Goal: Task Accomplishment & Management: Use online tool/utility

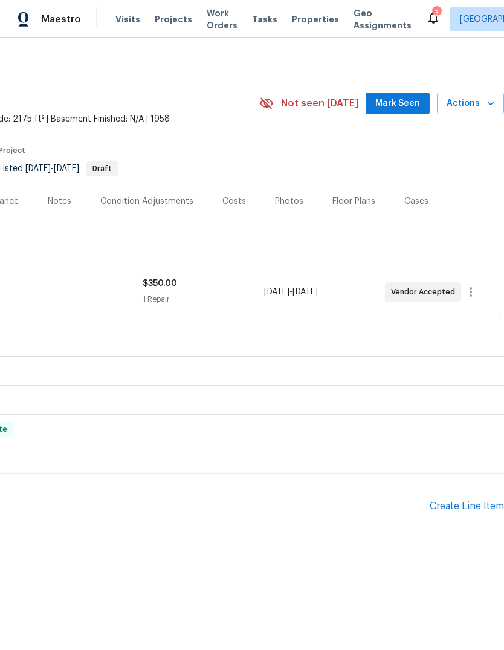
scroll to position [0, 179]
click at [487, 97] on span "Actions" at bounding box center [471, 103] width 48 height 15
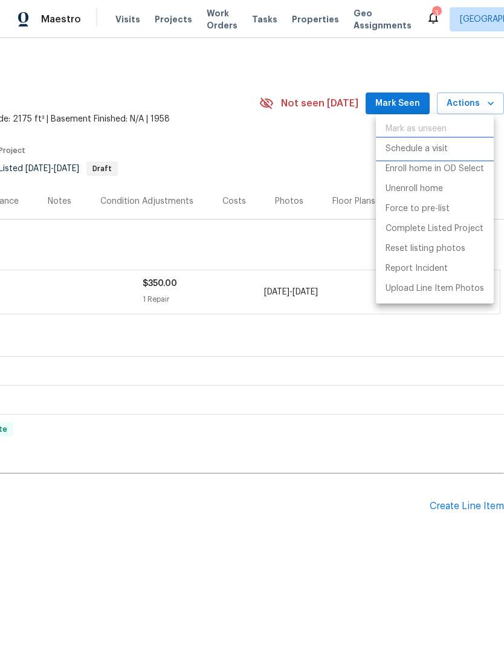
click at [452, 148] on li "Schedule a visit" at bounding box center [435, 149] width 118 height 20
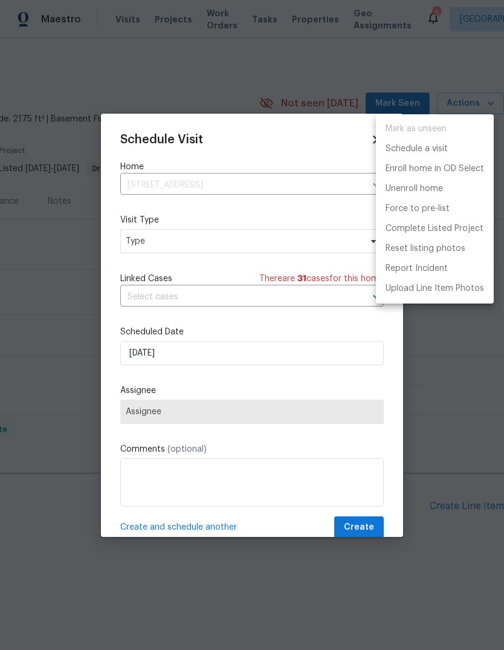
click at [134, 253] on div at bounding box center [252, 325] width 504 height 650
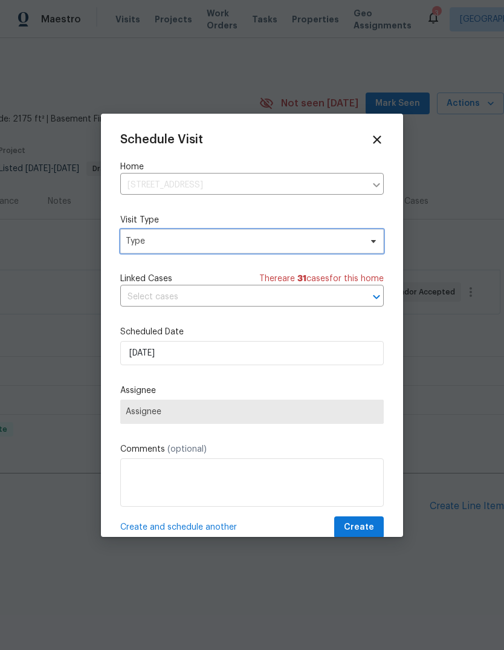
click at [147, 242] on span "Type" at bounding box center [243, 241] width 235 height 12
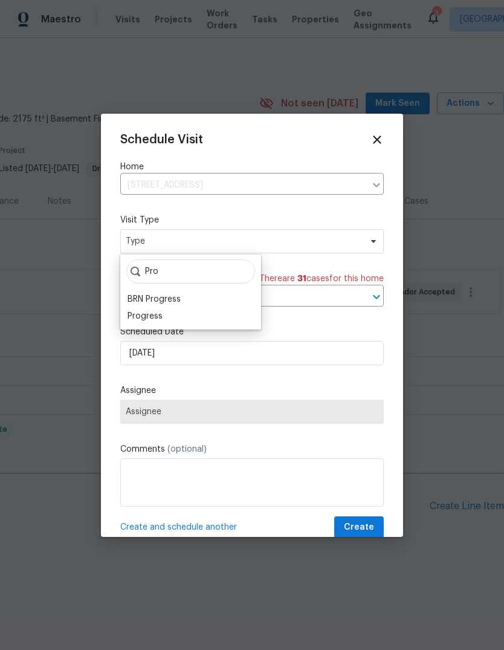
type input "Pro"
click at [137, 304] on div "BRN Progress" at bounding box center [154, 299] width 53 height 12
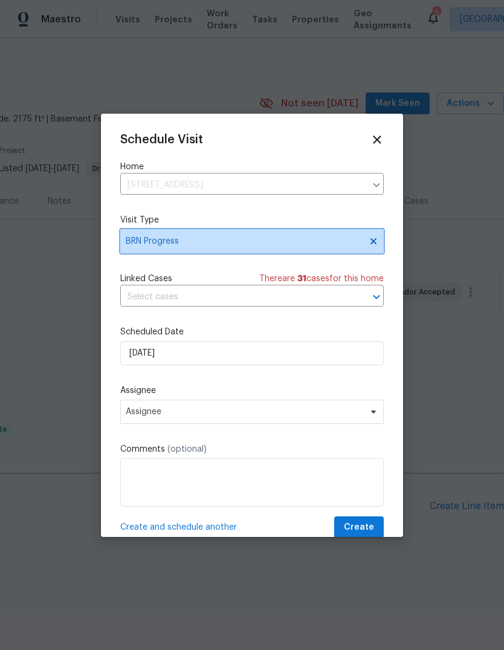
click at [352, 233] on span "BRN Progress" at bounding box center [252, 241] width 264 height 24
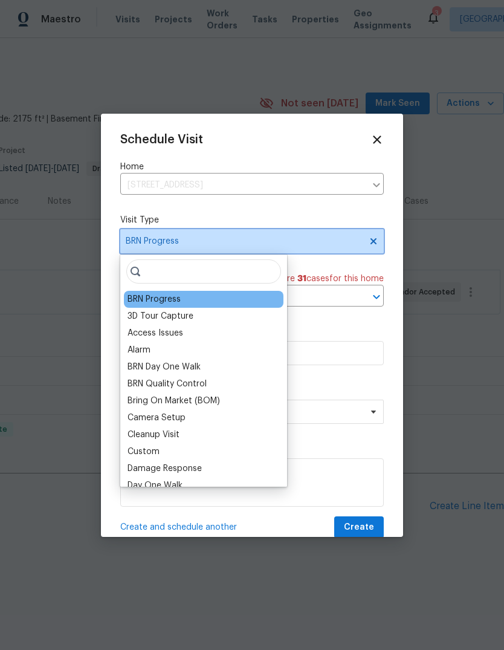
click at [365, 241] on span at bounding box center [371, 241] width 13 height 10
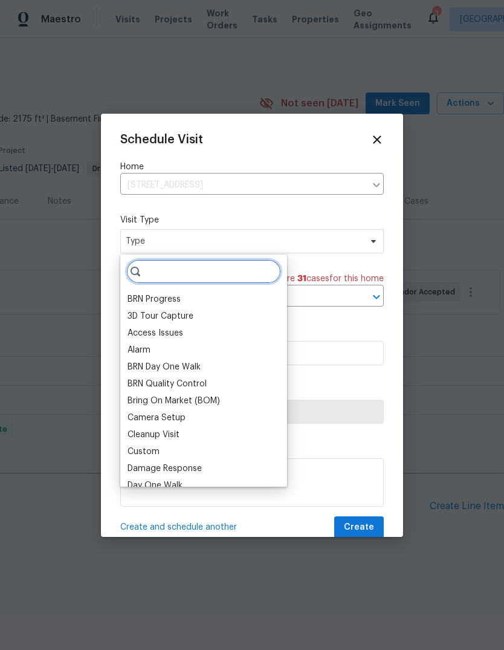
click at [160, 268] on input "search" at bounding box center [203, 271] width 155 height 24
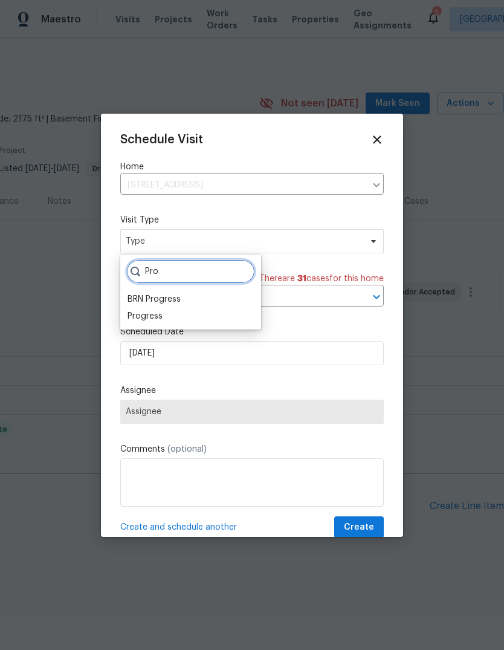
type input "Pro"
click at [140, 319] on div "Progress" at bounding box center [145, 316] width 35 height 12
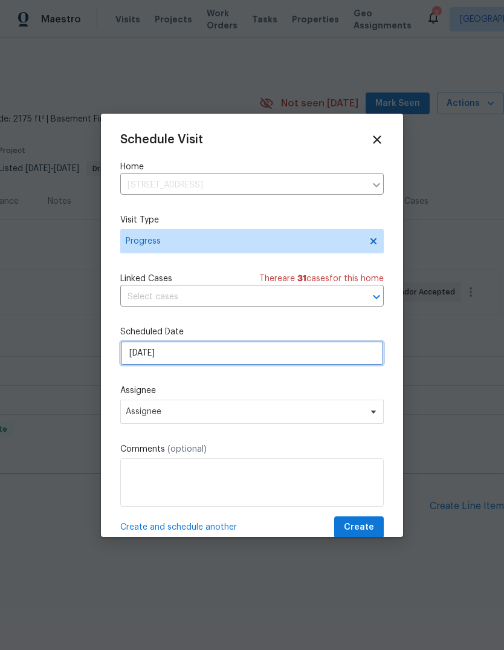
click at [132, 365] on input "9/16/2025" at bounding box center [252, 353] width 264 height 24
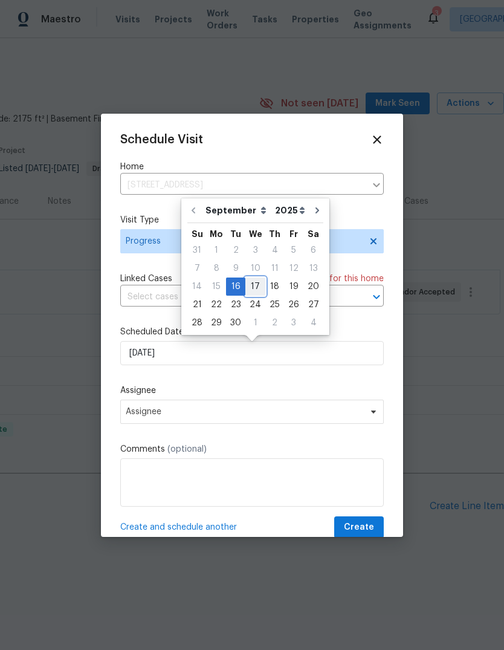
click at [255, 288] on div "17" at bounding box center [255, 286] width 20 height 17
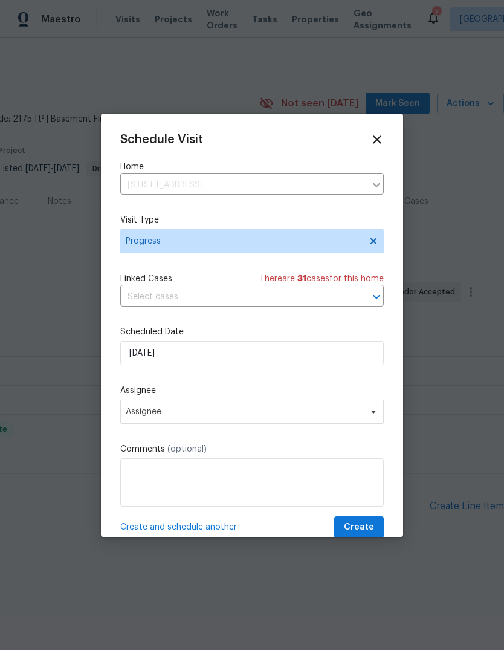
type input "[DATE]"
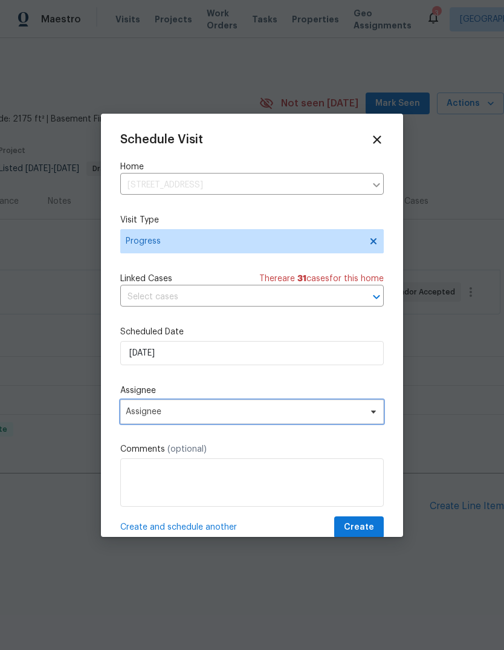
click at [138, 420] on span "Assignee" at bounding box center [252, 412] width 264 height 24
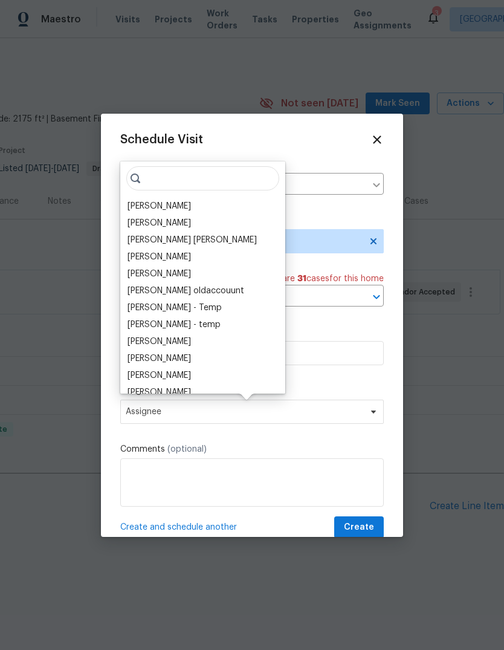
click at [141, 210] on div "[PERSON_NAME]" at bounding box center [159, 206] width 63 height 12
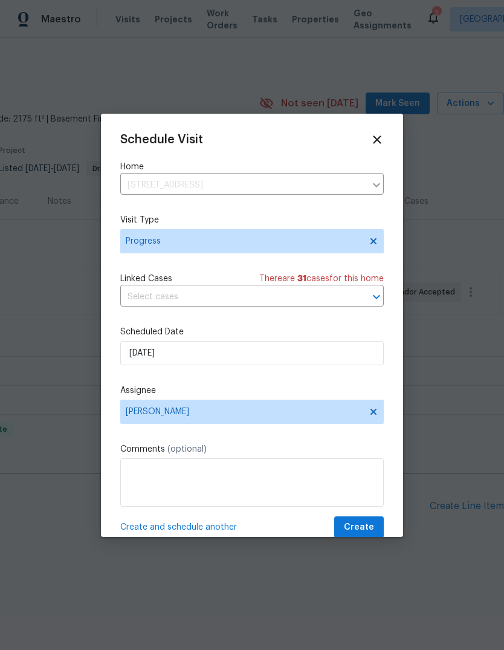
click at [371, 528] on span "Create" at bounding box center [359, 527] width 30 height 15
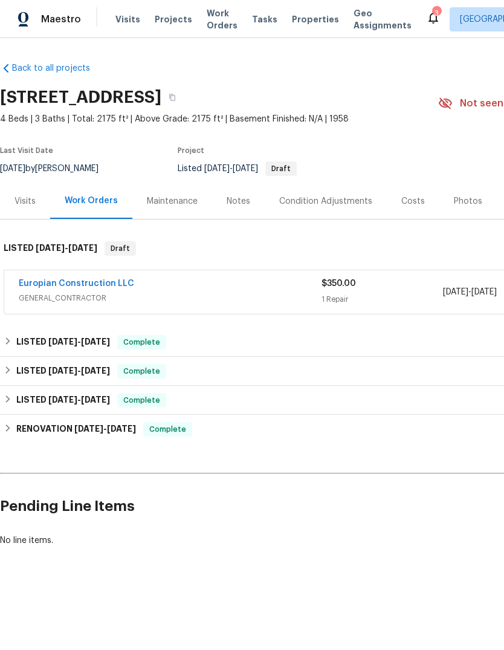
scroll to position [0, 0]
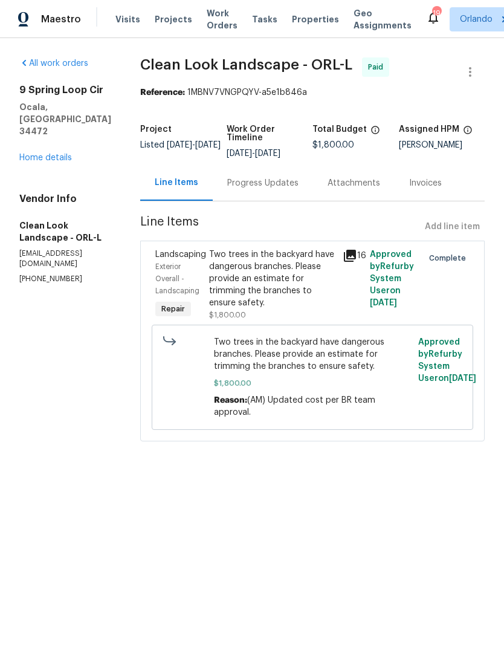
click at [294, 277] on div "Two trees in the backyard have dangerous branches. Please provide an estimate f…" at bounding box center [272, 279] width 127 height 60
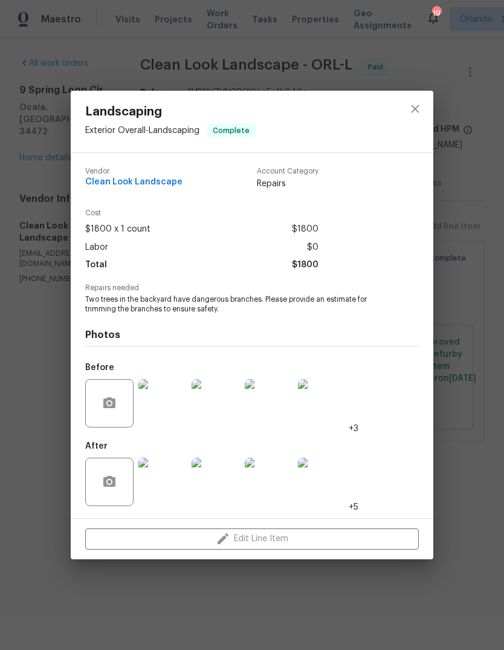
click at [152, 410] on img at bounding box center [162, 403] width 48 height 48
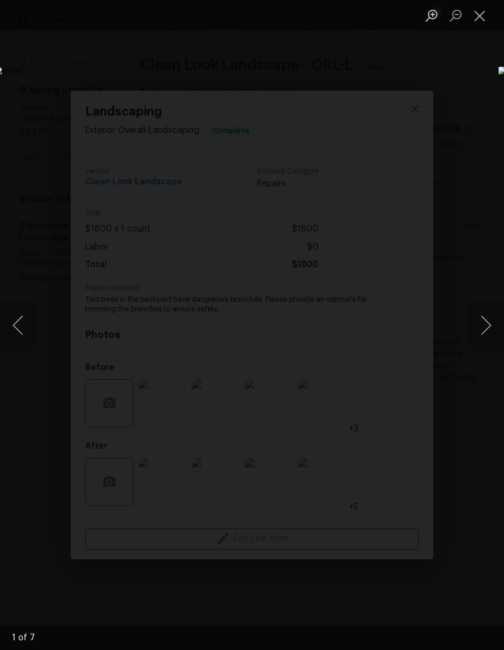
click at [488, 325] on button "Next image" at bounding box center [486, 325] width 36 height 48
click at [485, 325] on button "Next image" at bounding box center [486, 325] width 36 height 48
click at [486, 322] on button "Next image" at bounding box center [486, 325] width 36 height 48
click at [486, 330] on button "Next image" at bounding box center [486, 325] width 36 height 48
click at [484, 330] on button "Next image" at bounding box center [486, 325] width 36 height 48
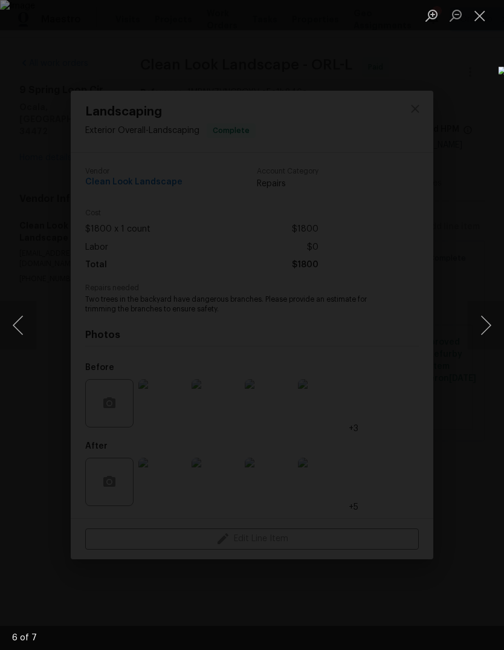
click at [485, 12] on button "Close lightbox" at bounding box center [480, 15] width 24 height 21
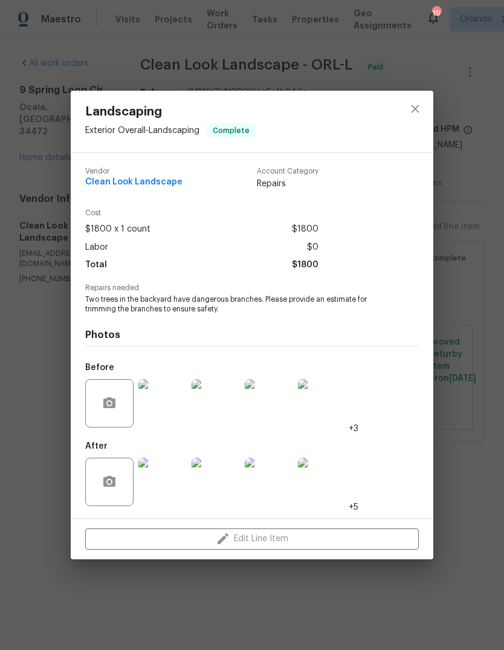
click at [41, 409] on div "Landscaping Exterior Overall - Landscaping Complete Vendor Clean Look Landscape…" at bounding box center [252, 325] width 504 height 650
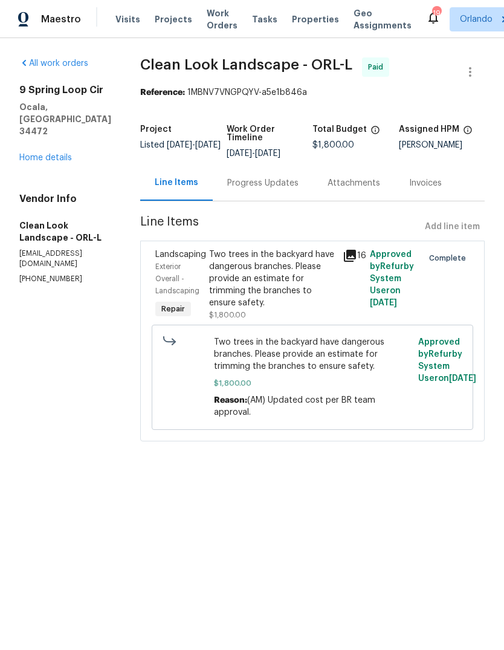
click at [299, 182] on div "Progress Updates" at bounding box center [262, 183] width 71 height 12
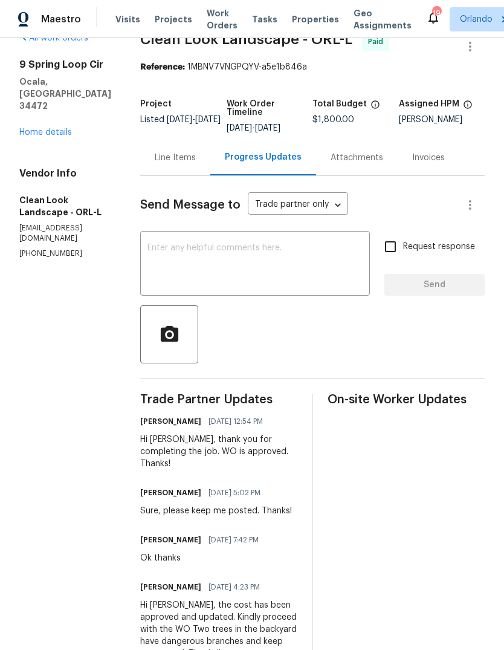
scroll to position [25, 0]
click at [195, 166] on div "Line Items" at bounding box center [175, 158] width 70 height 36
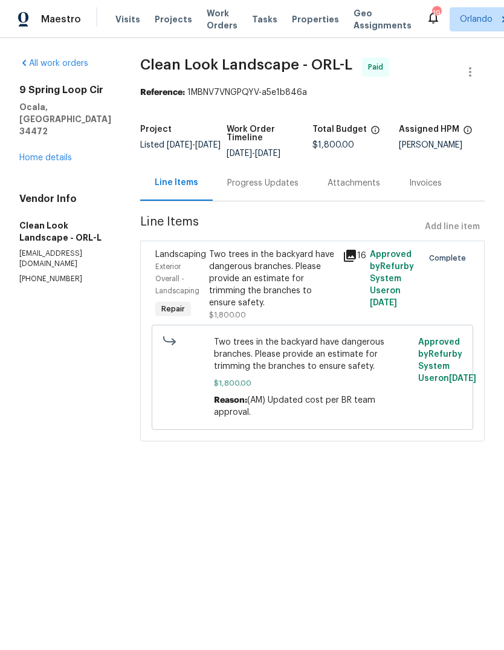
click at [292, 284] on div "Two trees in the backyard have dangerous branches. Please provide an estimate f…" at bounding box center [272, 279] width 127 height 60
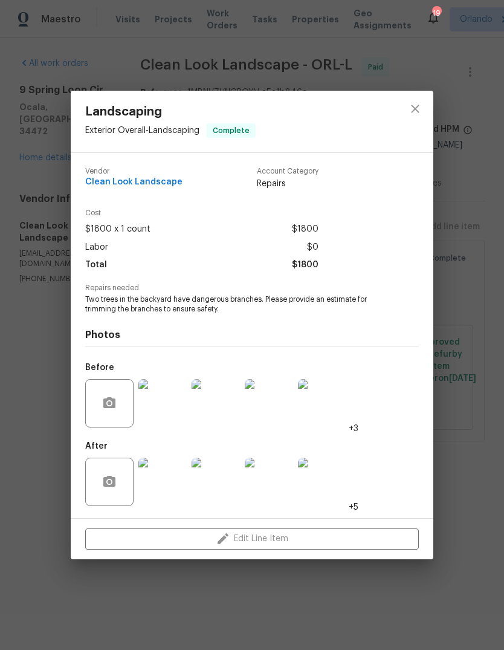
click at [177, 466] on img at bounding box center [162, 482] width 48 height 48
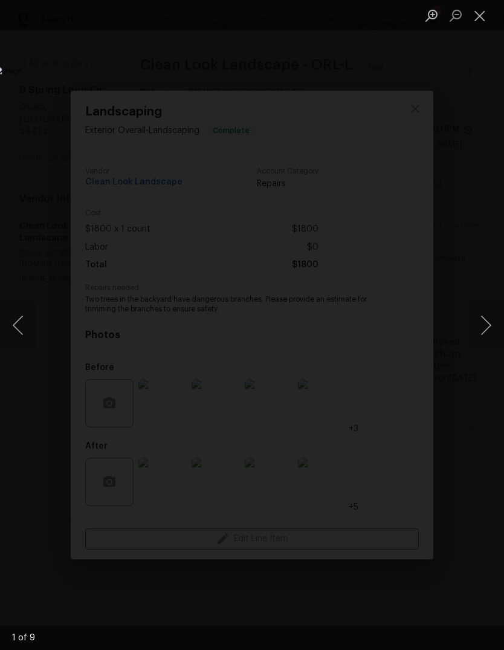
click at [490, 318] on button "Next image" at bounding box center [486, 325] width 36 height 48
click at [482, 317] on button "Next image" at bounding box center [486, 325] width 36 height 48
click at [488, 322] on button "Next image" at bounding box center [486, 325] width 36 height 48
click at [479, 332] on button "Next image" at bounding box center [486, 325] width 36 height 48
click at [478, 328] on button "Next image" at bounding box center [486, 325] width 36 height 48
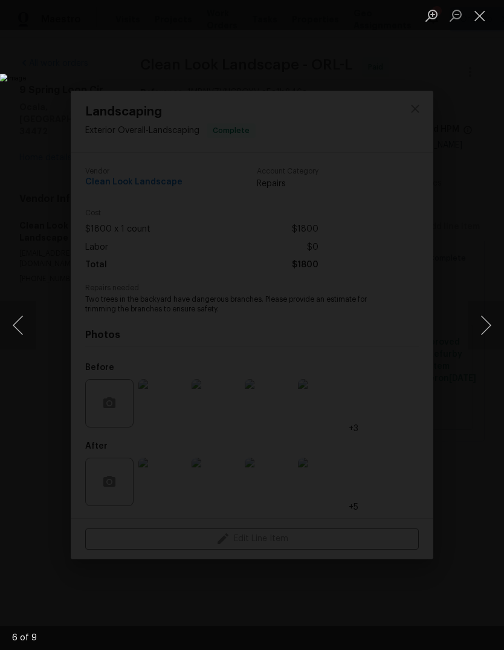
click at [480, 330] on button "Next image" at bounding box center [486, 325] width 36 height 48
click at [481, 333] on button "Next image" at bounding box center [486, 325] width 36 height 48
click at [482, 334] on button "Next image" at bounding box center [486, 325] width 36 height 48
click at [30, 331] on button "Previous image" at bounding box center [18, 325] width 36 height 48
